Goal: Task Accomplishment & Management: Use online tool/utility

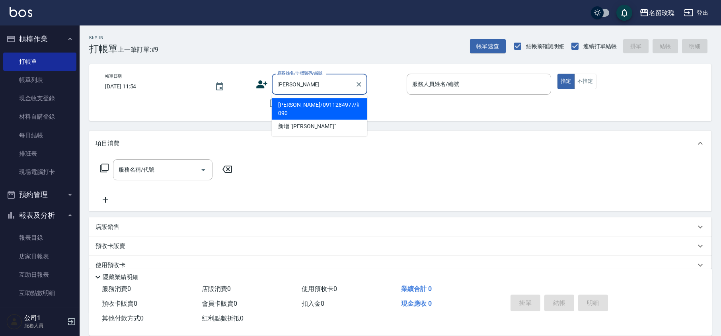
click at [311, 104] on li "[PERSON_NAME]/0911284977/k-090" at bounding box center [320, 109] width 96 height 22
type input "[PERSON_NAME]/0911284977/k-090"
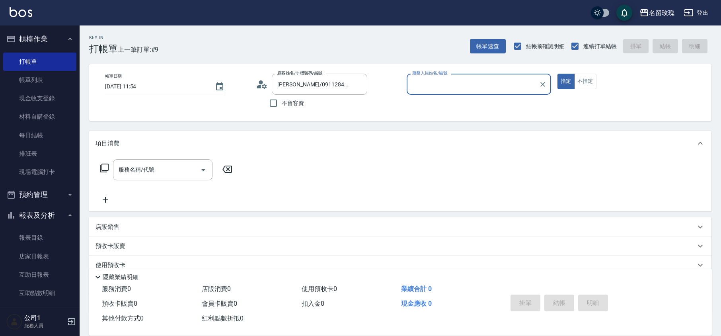
type input "[PERSON_NAME]-5"
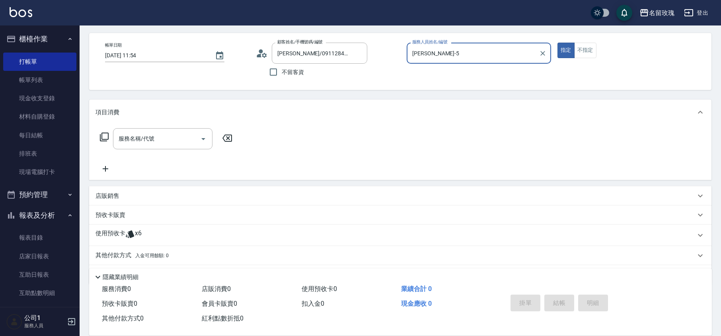
scroll to position [54, 0]
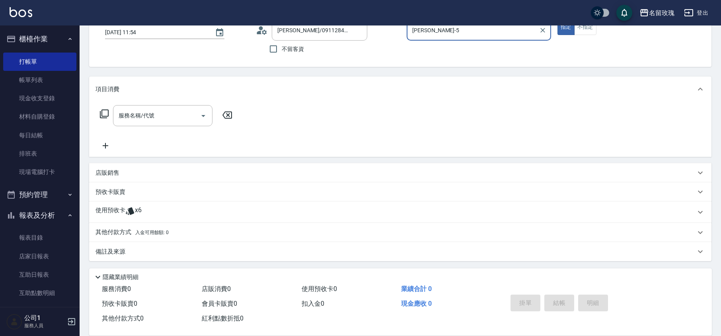
click at [135, 211] on span "x6" at bounding box center [138, 212] width 7 height 12
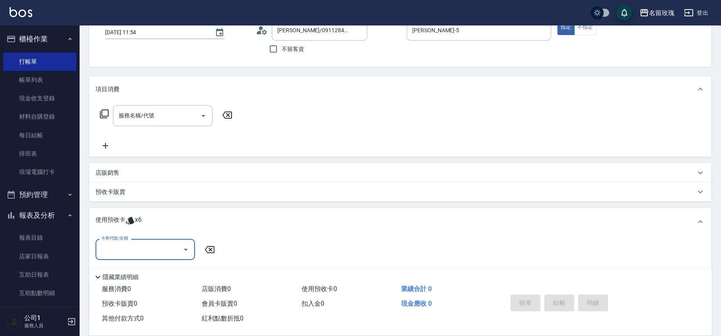
scroll to position [0, 0]
click at [184, 248] on icon "Open" at bounding box center [186, 250] width 10 height 10
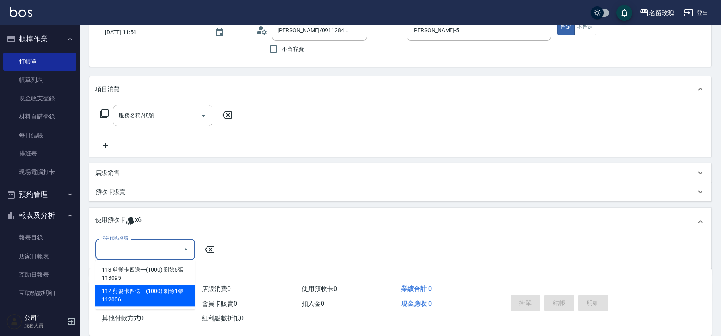
click at [166, 292] on div "112 剪髮卡四送一(1000) 剩餘1張 112006" at bounding box center [146, 296] width 100 height 22
type input "112 剪髮卡四送一(1000) 112006"
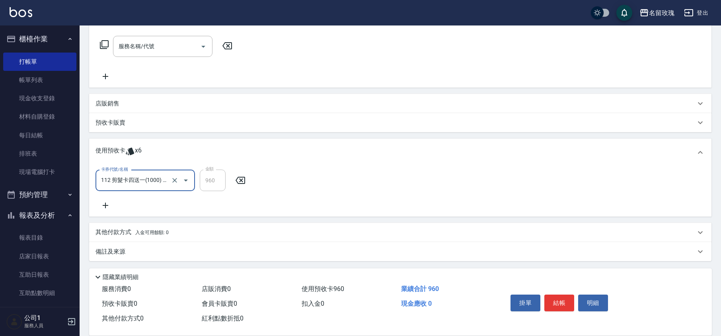
click at [123, 256] on div "備註及來源" at bounding box center [400, 251] width 623 height 19
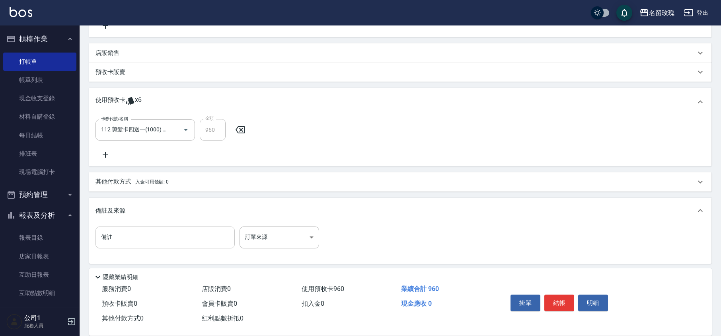
scroll to position [174, 0]
click at [127, 238] on input "備註" at bounding box center [165, 237] width 139 height 22
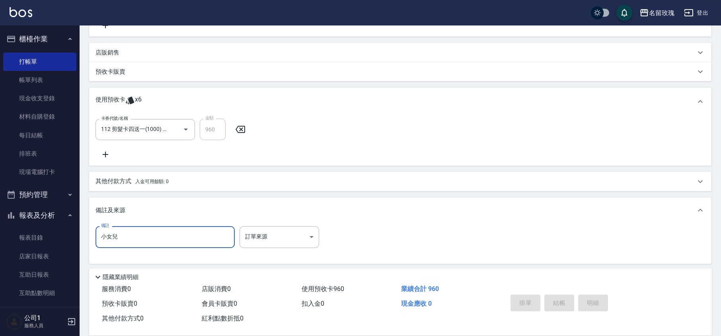
type input "小女兒"
type input "[DATE] 12:38"
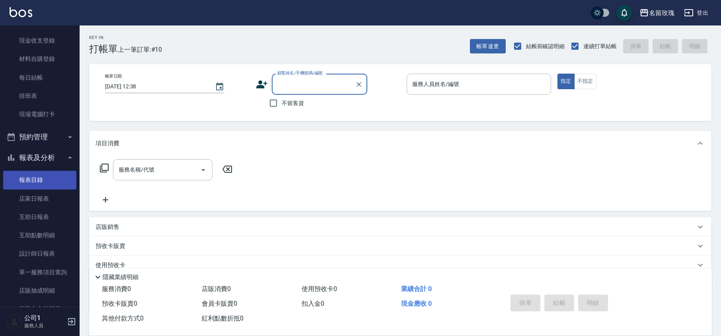
scroll to position [106, 0]
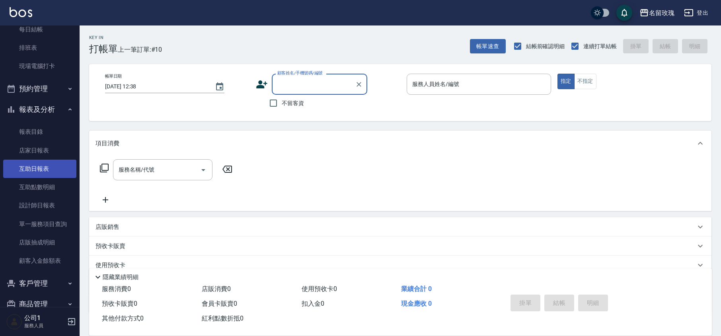
click at [53, 165] on link "互助日報表" at bounding box center [39, 169] width 73 height 18
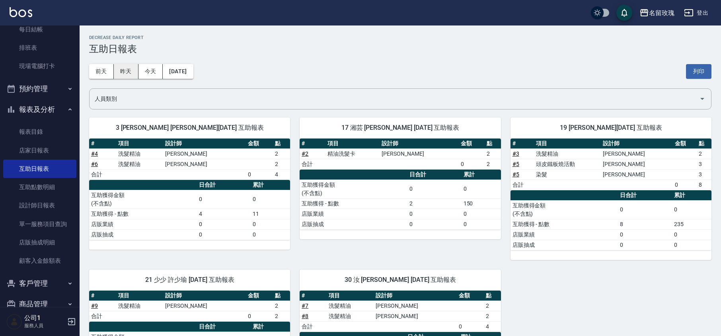
click at [129, 72] on button "昨天" at bounding box center [126, 71] width 25 height 15
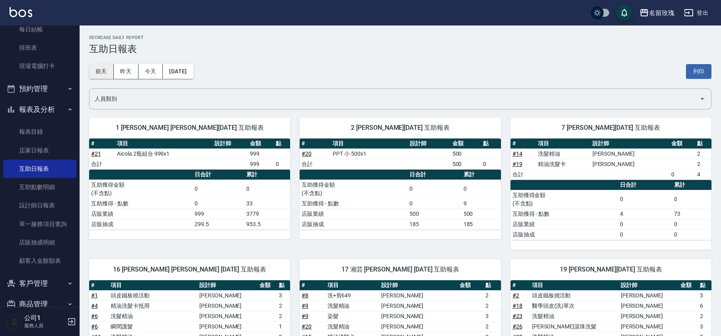
click at [103, 72] on button "前天" at bounding box center [101, 71] width 25 height 15
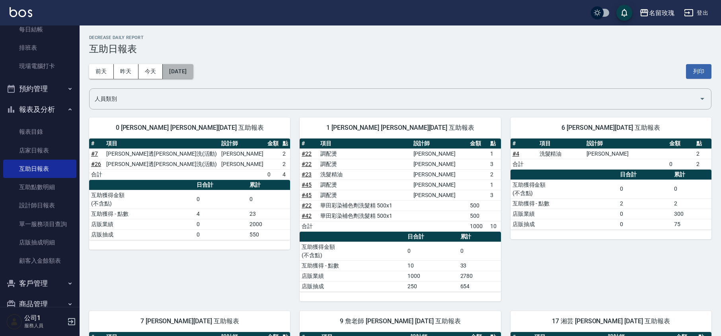
click at [177, 68] on button "[DATE]" at bounding box center [178, 71] width 30 height 15
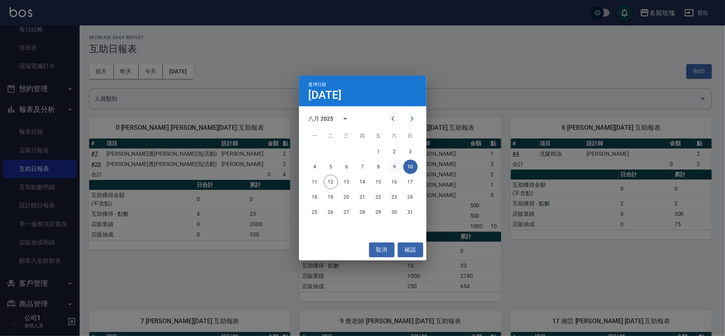
click at [389, 166] on button "9" at bounding box center [394, 167] width 14 height 14
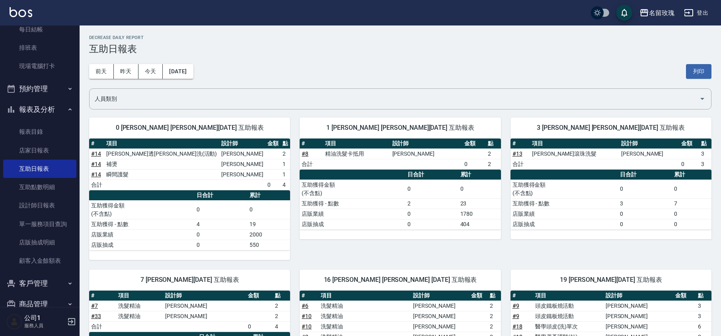
click at [384, 64] on div "[DATE] [DATE] [DATE] [DATE] 列印" at bounding box center [400, 72] width 623 height 34
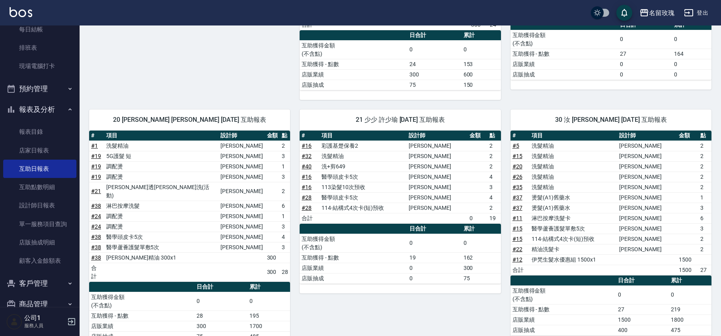
scroll to position [410, 0]
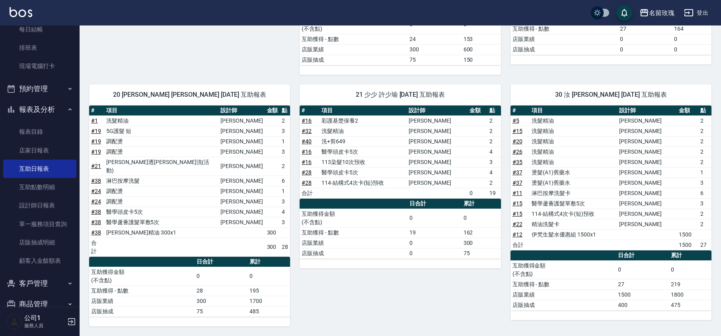
click at [34, 104] on button "報表及分析" at bounding box center [39, 109] width 73 height 21
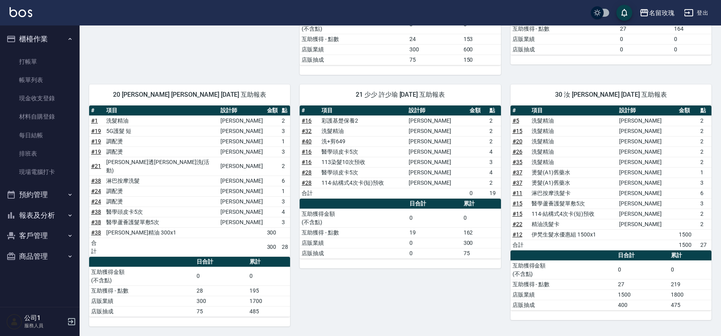
scroll to position [0, 0]
click at [29, 59] on link "打帳單" at bounding box center [39, 62] width 73 height 18
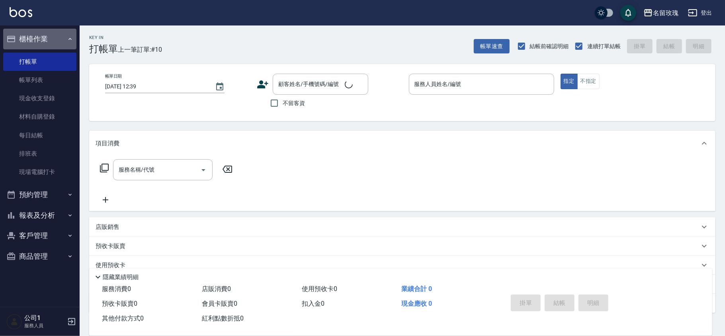
click at [34, 41] on button "櫃檯作業" at bounding box center [39, 39] width 73 height 21
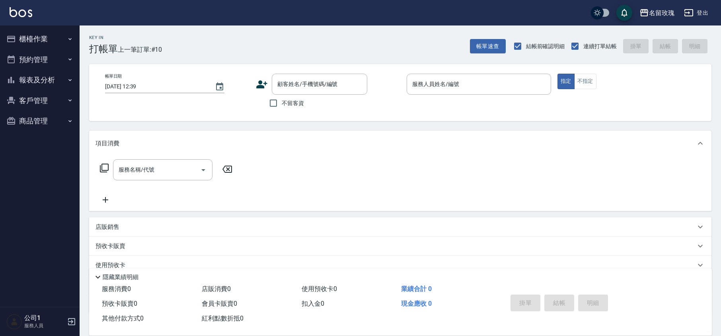
click at [334, 23] on div "名留玫瑰 登出" at bounding box center [360, 12] width 721 height 25
